Goal: Find contact information: Find contact information

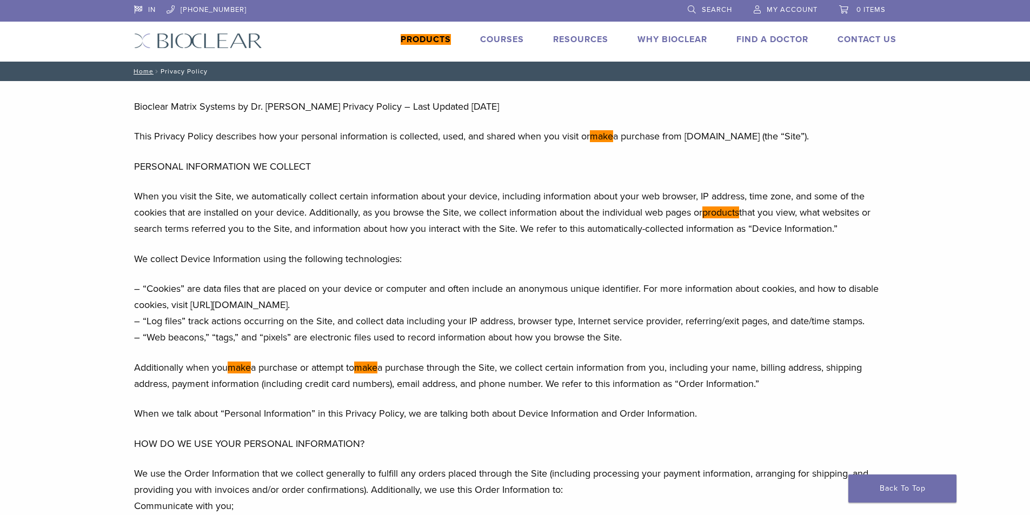
click at [184, 31] on div "IN [PHONE_NUMBER] Search My Account 0 items Cart Back to product site Products …" at bounding box center [515, 31] width 779 height 62
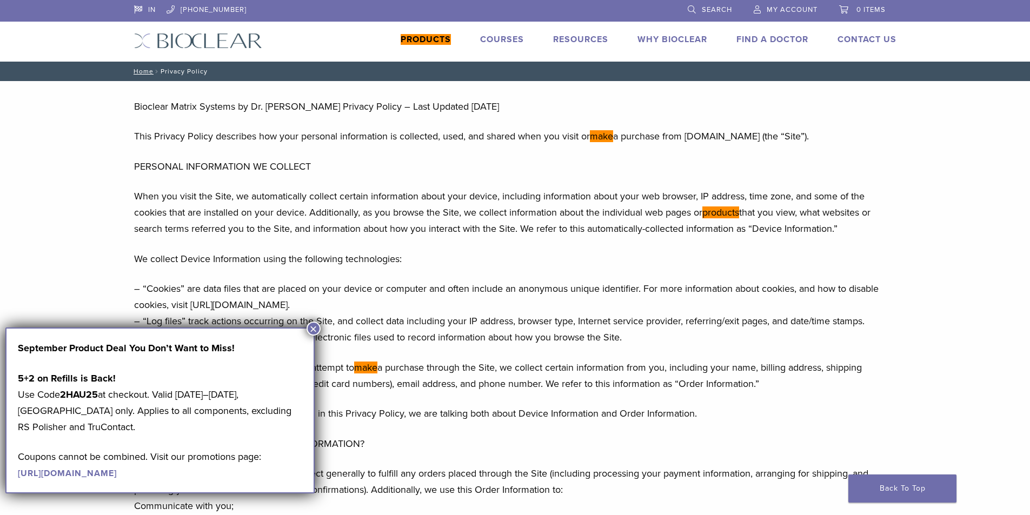
click at [200, 43] on img at bounding box center [198, 41] width 128 height 16
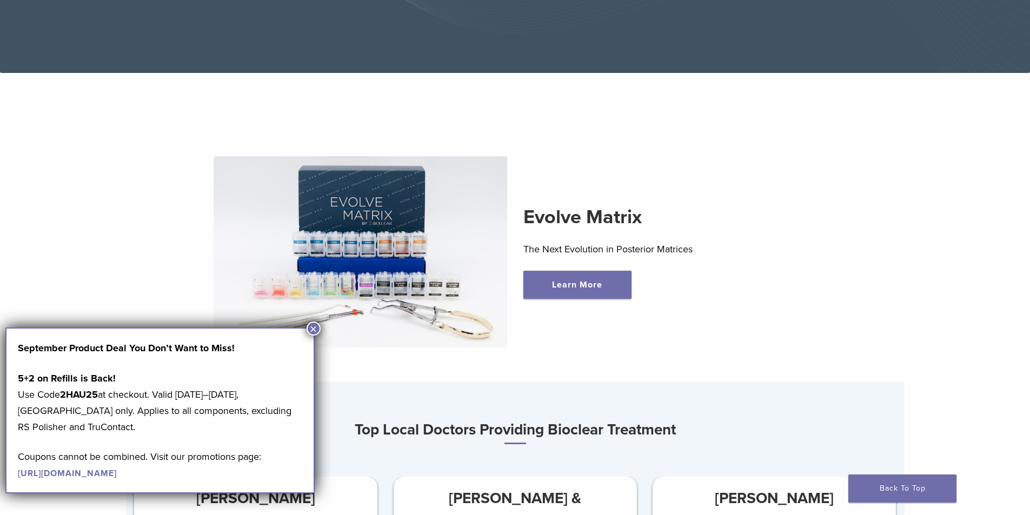
scroll to position [973, 0]
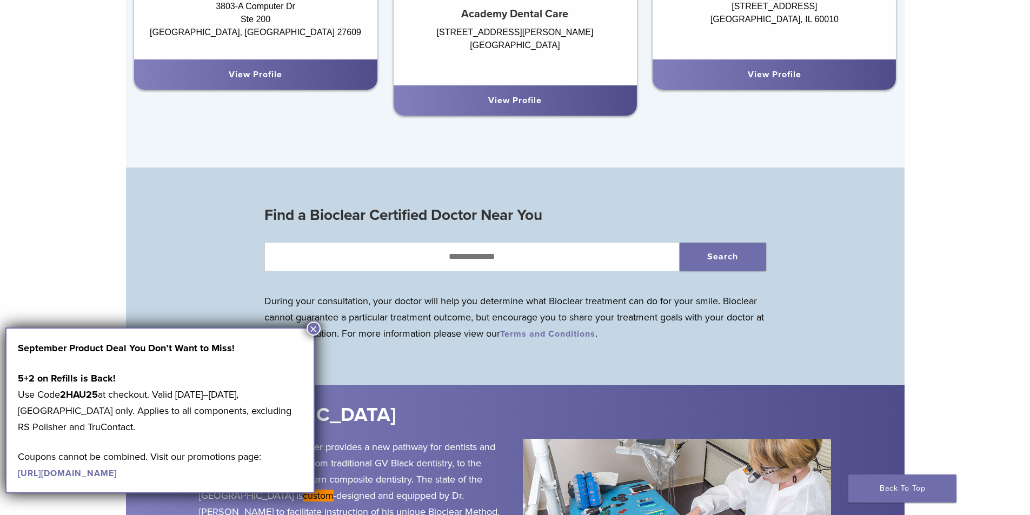
click at [307, 332] on button "×" at bounding box center [314, 329] width 14 height 14
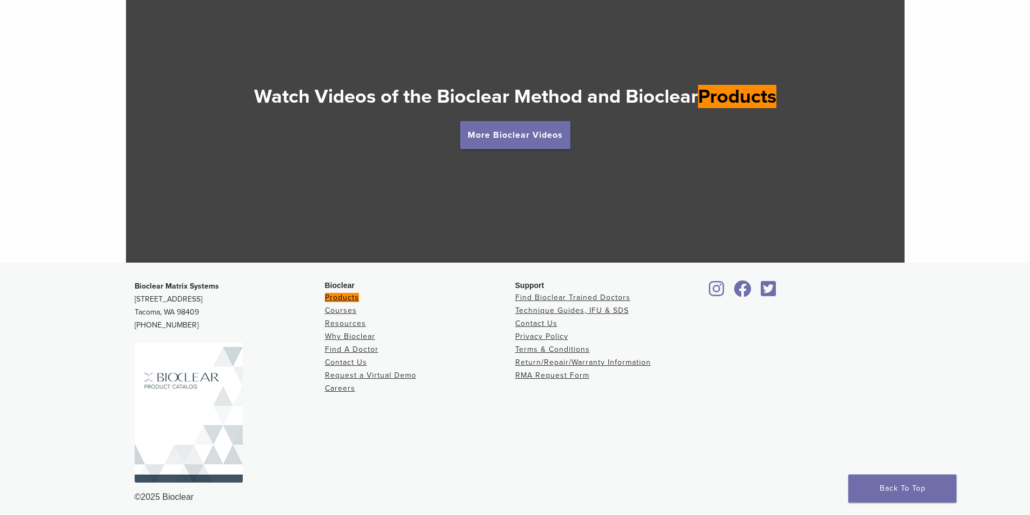
scroll to position [2045, 0]
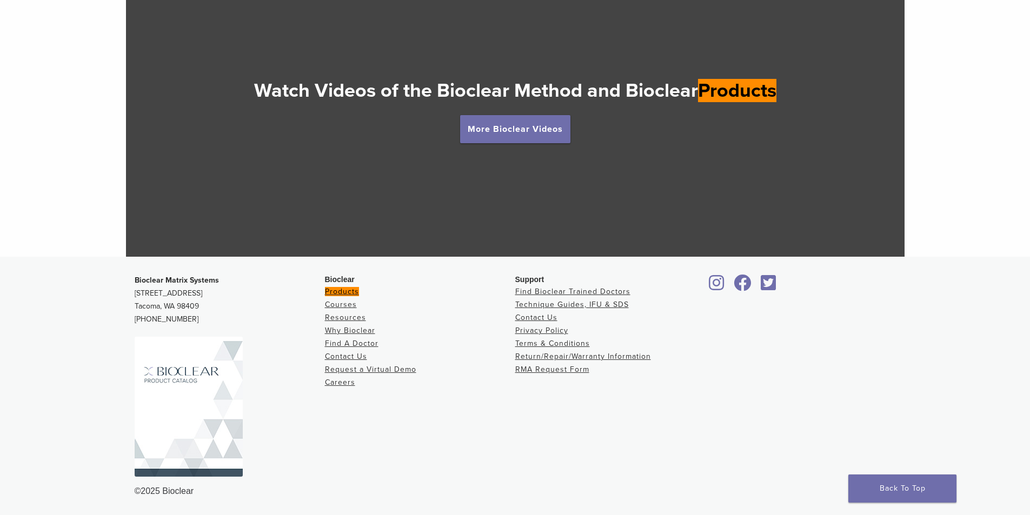
drag, startPoint x: 130, startPoint y: 291, endPoint x: 199, endPoint y: 289, distance: 69.2
click at [199, 289] on div "Bioclear Matrix Systems 3901 South Fife Street, Suite 100 Tacoma, WA 98409 1.85…" at bounding box center [515, 386] width 779 height 241
click at [74, 311] on footer "Bioclear Matrix Systems 3901 South Fife Street, Suite 100 Tacoma, WA 98409 1.85…" at bounding box center [515, 386] width 1030 height 259
click at [747, 281] on icon at bounding box center [743, 282] width 18 height 17
